Goal: Task Accomplishment & Management: Use online tool/utility

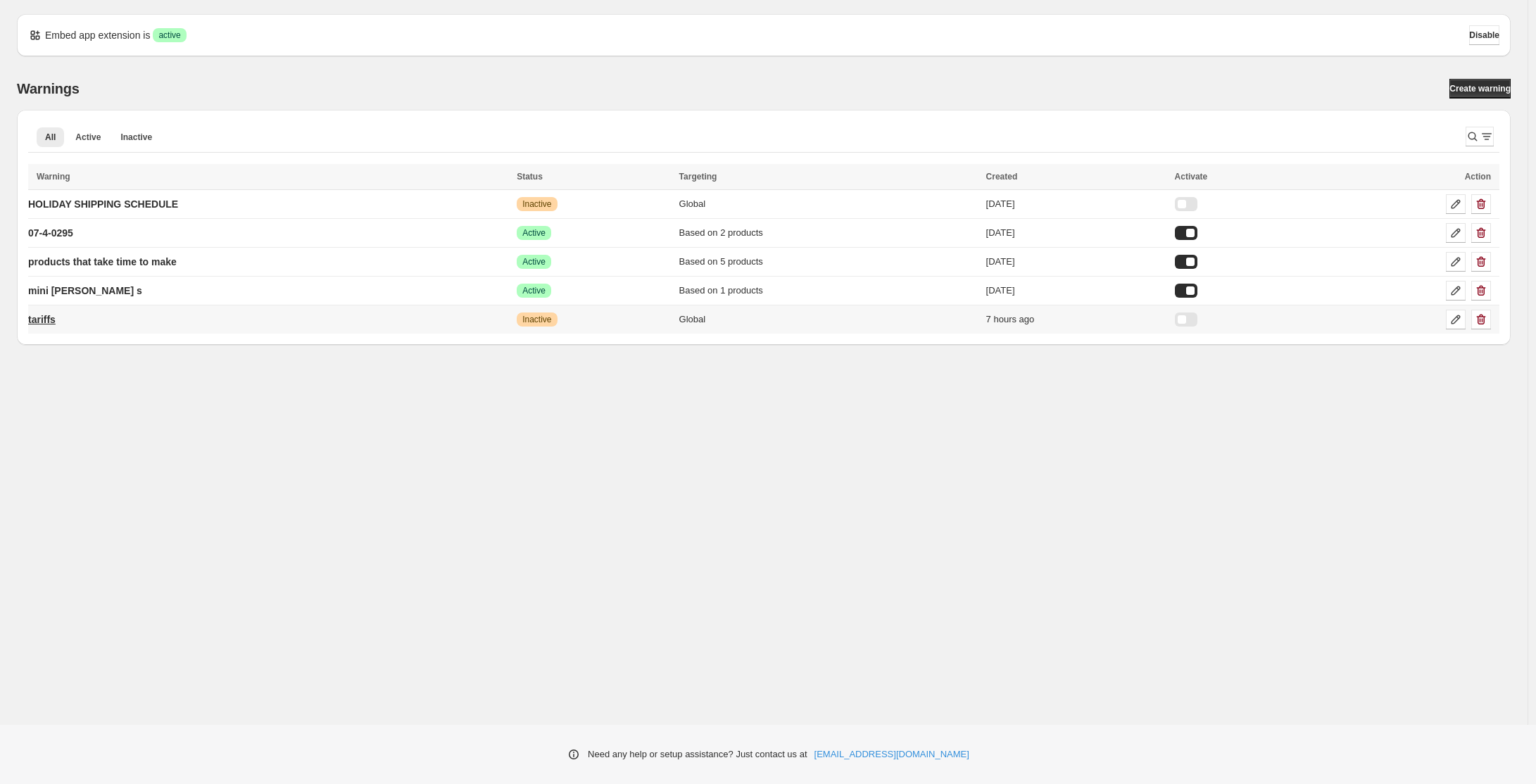
click at [45, 325] on p "tariffs" at bounding box center [42, 319] width 28 height 14
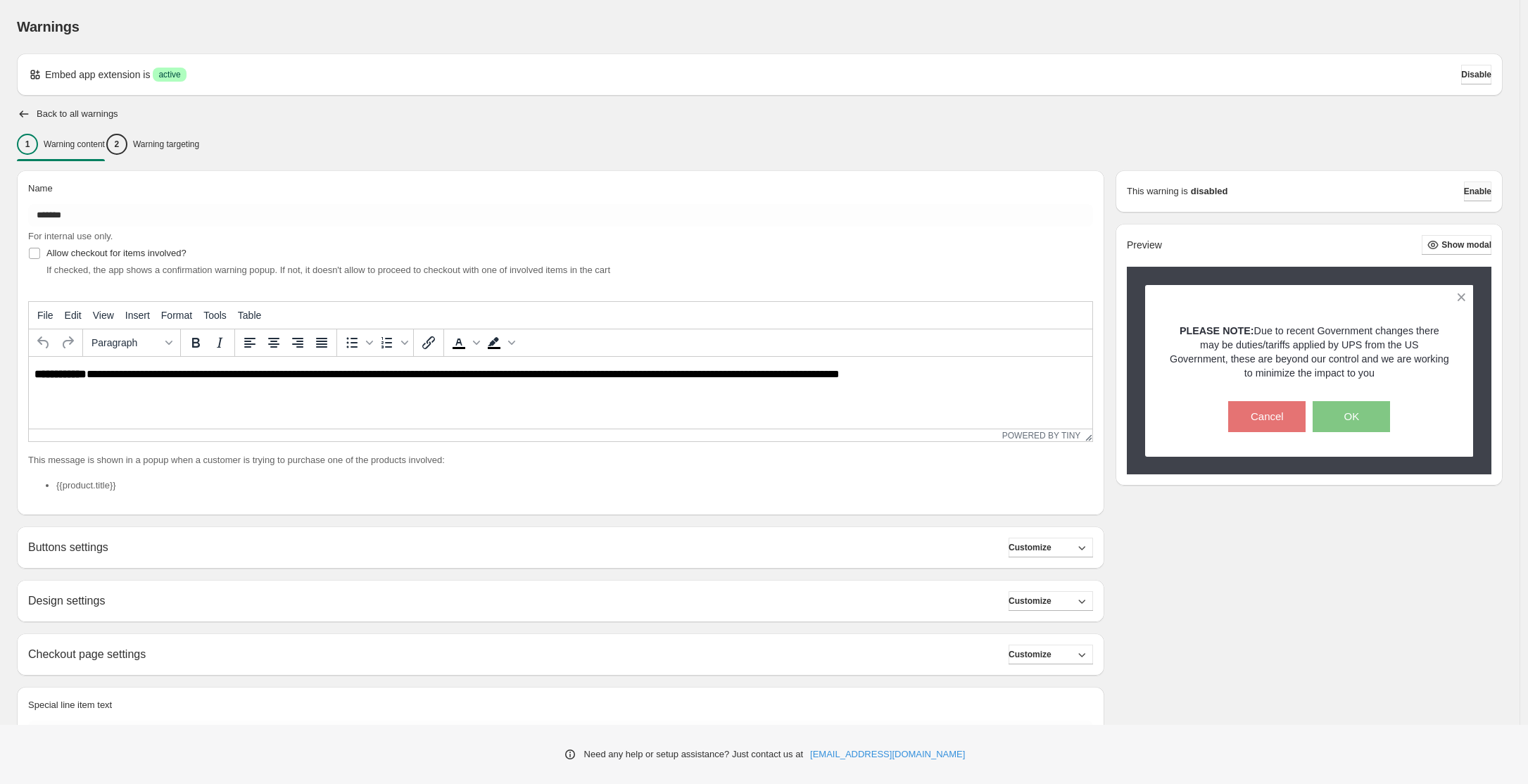
click at [1485, 186] on span "Enable" at bounding box center [1478, 191] width 28 height 12
click at [1472, 191] on span "Enable" at bounding box center [1478, 191] width 28 height 12
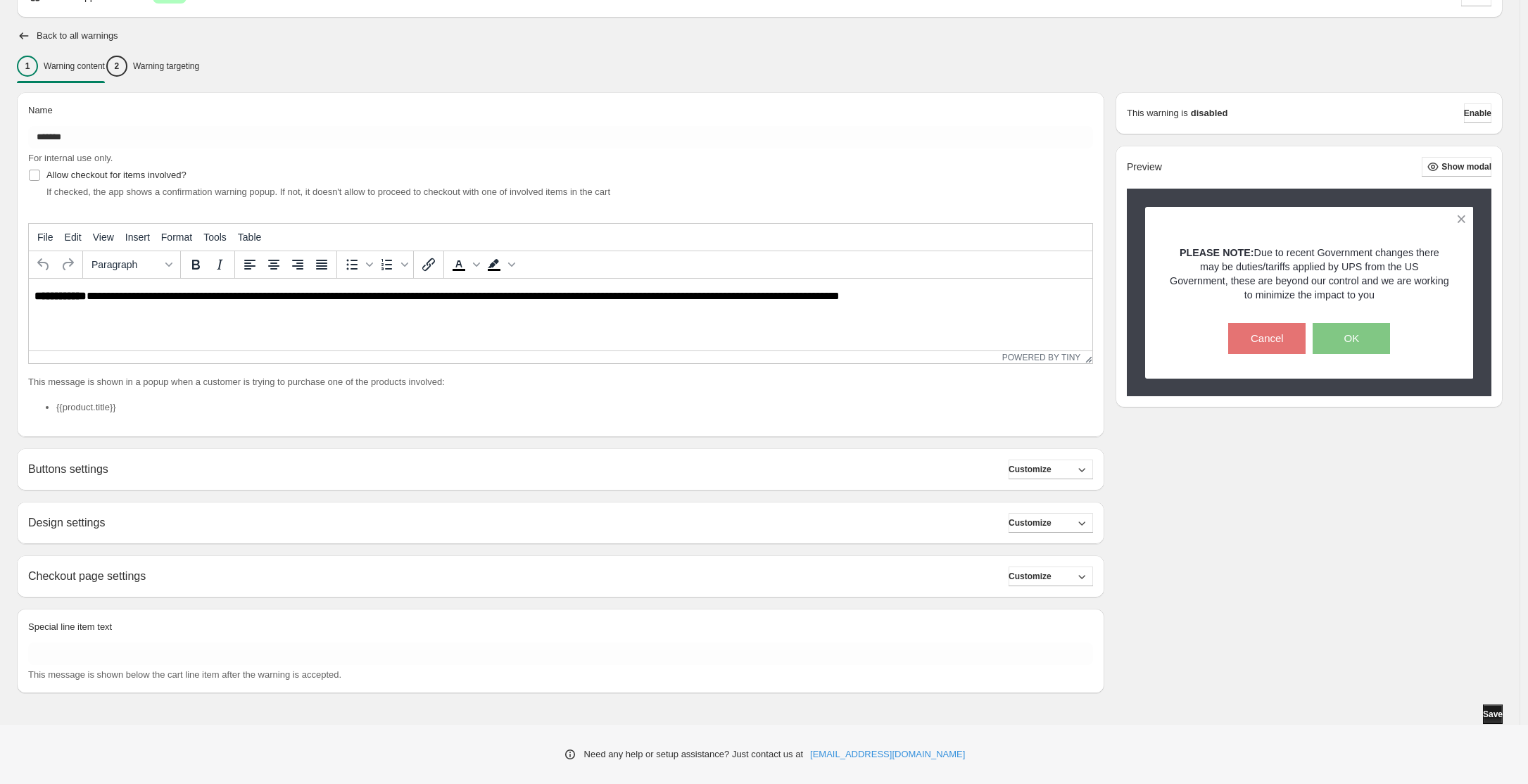
click at [1502, 715] on button "Save" at bounding box center [1493, 715] width 20 height 20
click at [29, 35] on icon "button" at bounding box center [24, 35] width 14 height 14
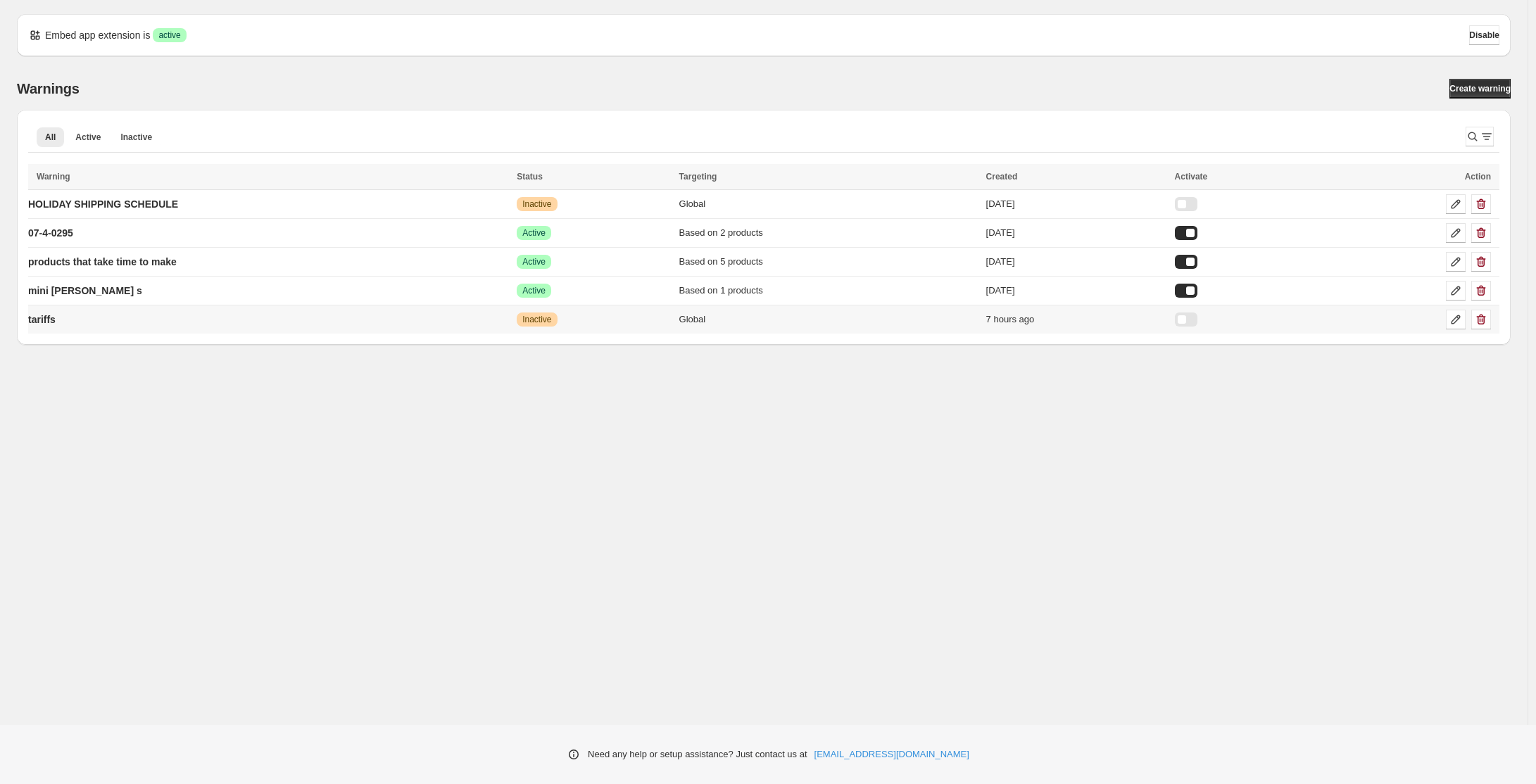
click at [1197, 318] on div at bounding box center [1186, 319] width 22 height 14
